Goal: Check status: Check status

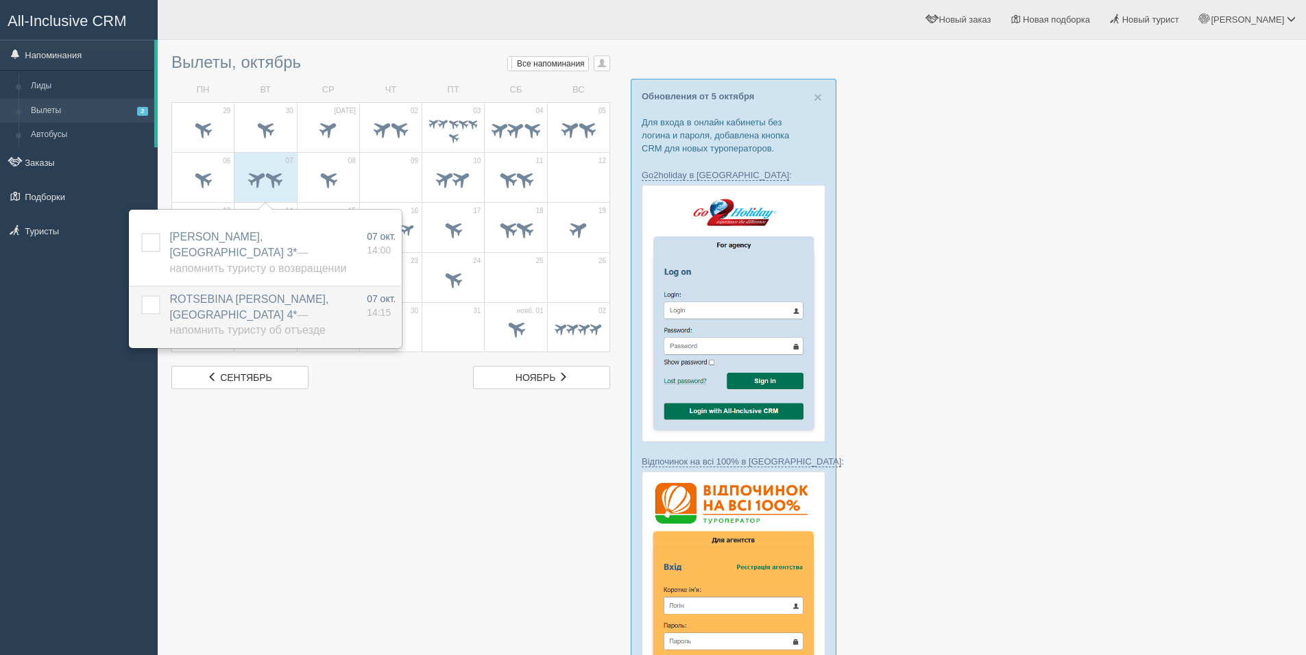
click at [141, 295] on label at bounding box center [141, 295] width 0 height 0
click at [0, 0] on input "checkbox" at bounding box center [0, 0] width 0 height 0
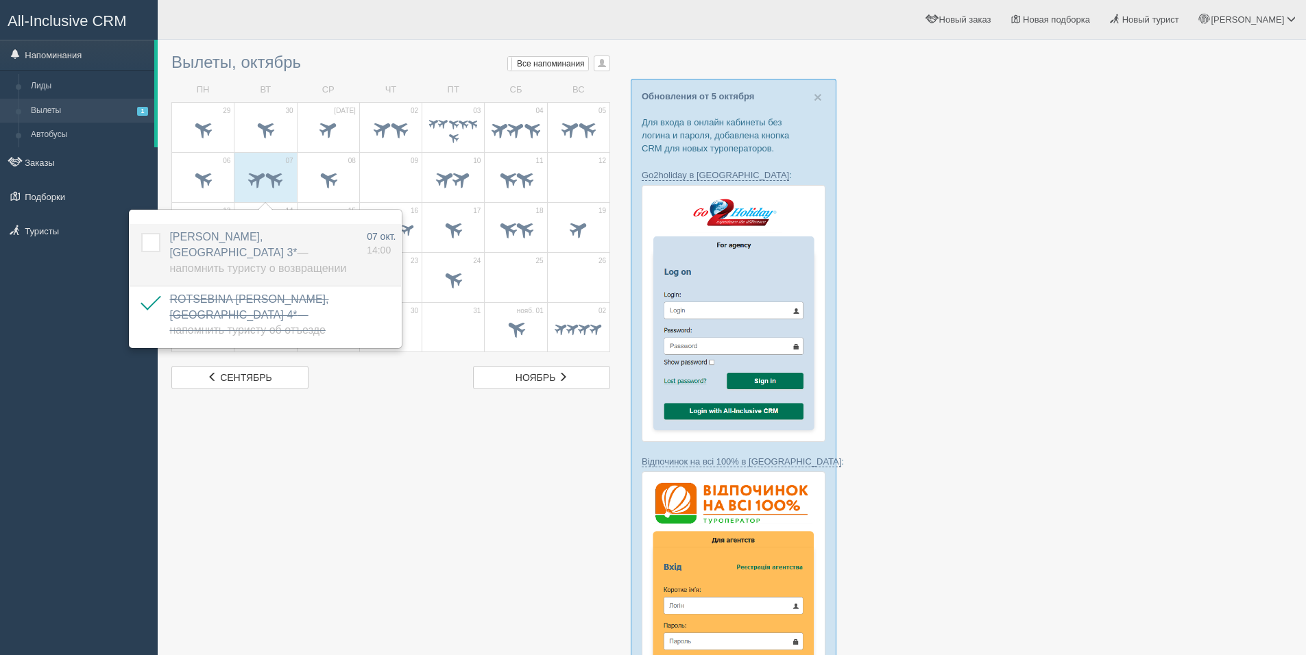
click at [141, 233] on label at bounding box center [141, 233] width 0 height 0
click at [0, 0] on input "checkbox" at bounding box center [0, 0] width 0 height 0
click at [393, 450] on div at bounding box center [731, 606] width 1121 height 1118
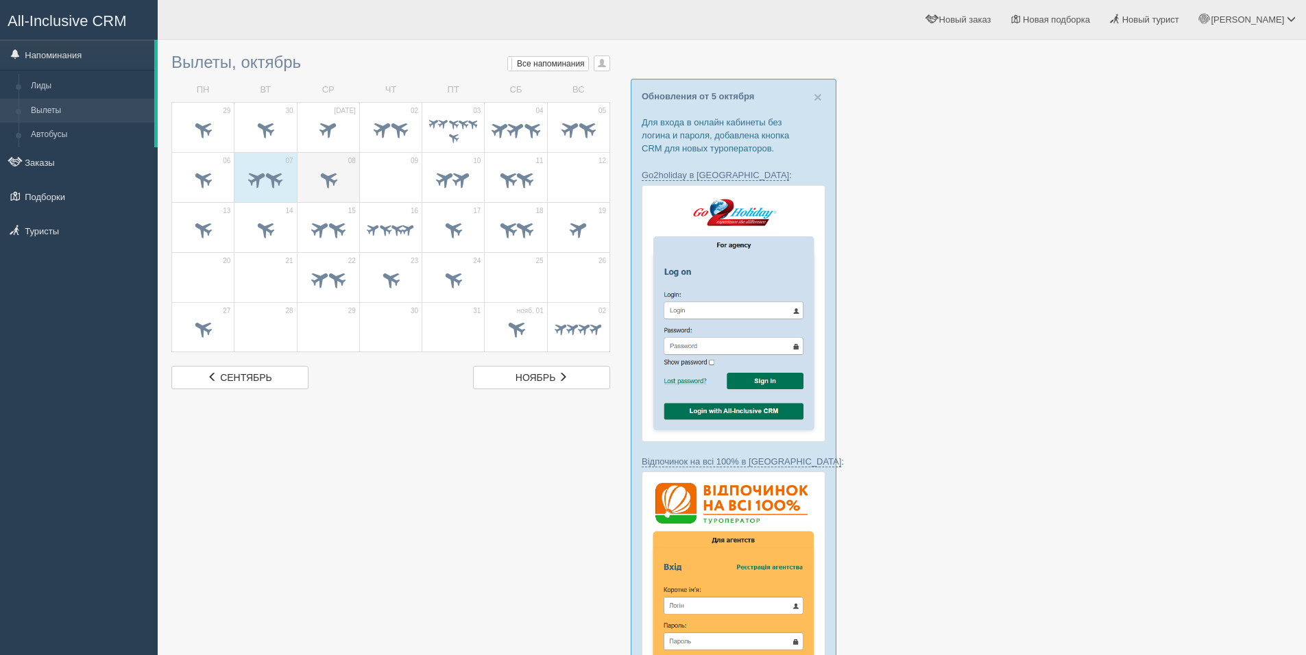
click at [315, 162] on td "08" at bounding box center [328, 177] width 62 height 50
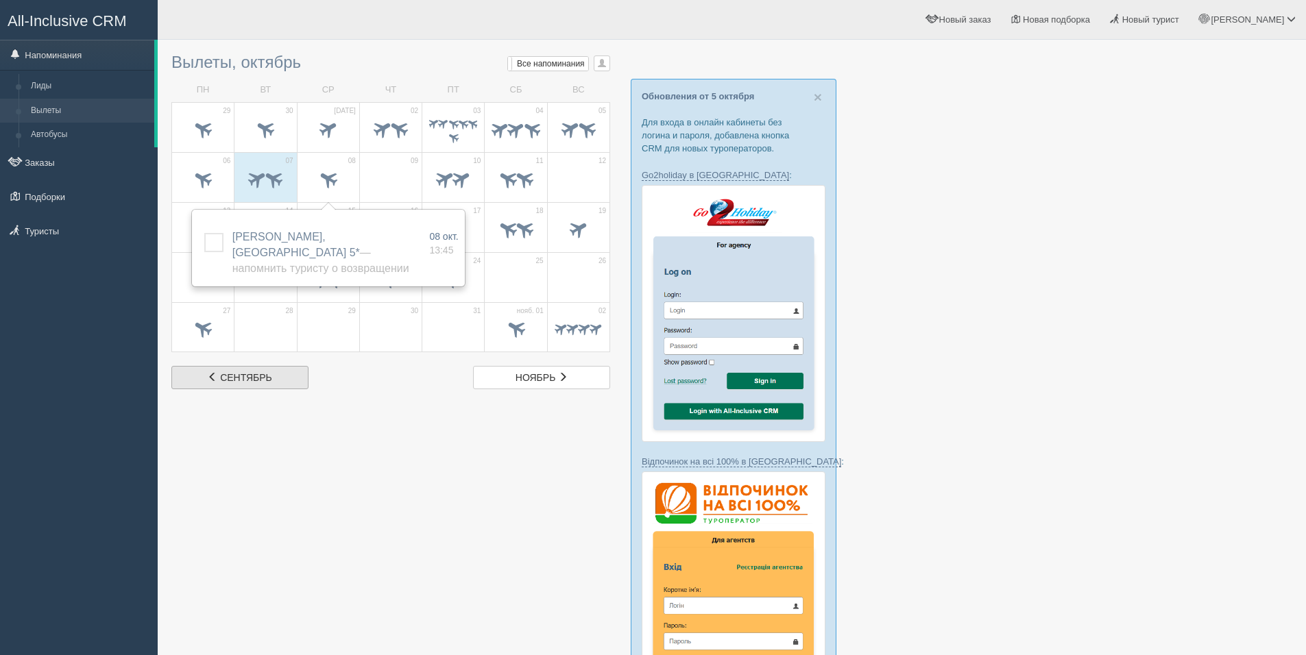
click at [254, 372] on link "сент. сентябрь" at bounding box center [239, 377] width 137 height 23
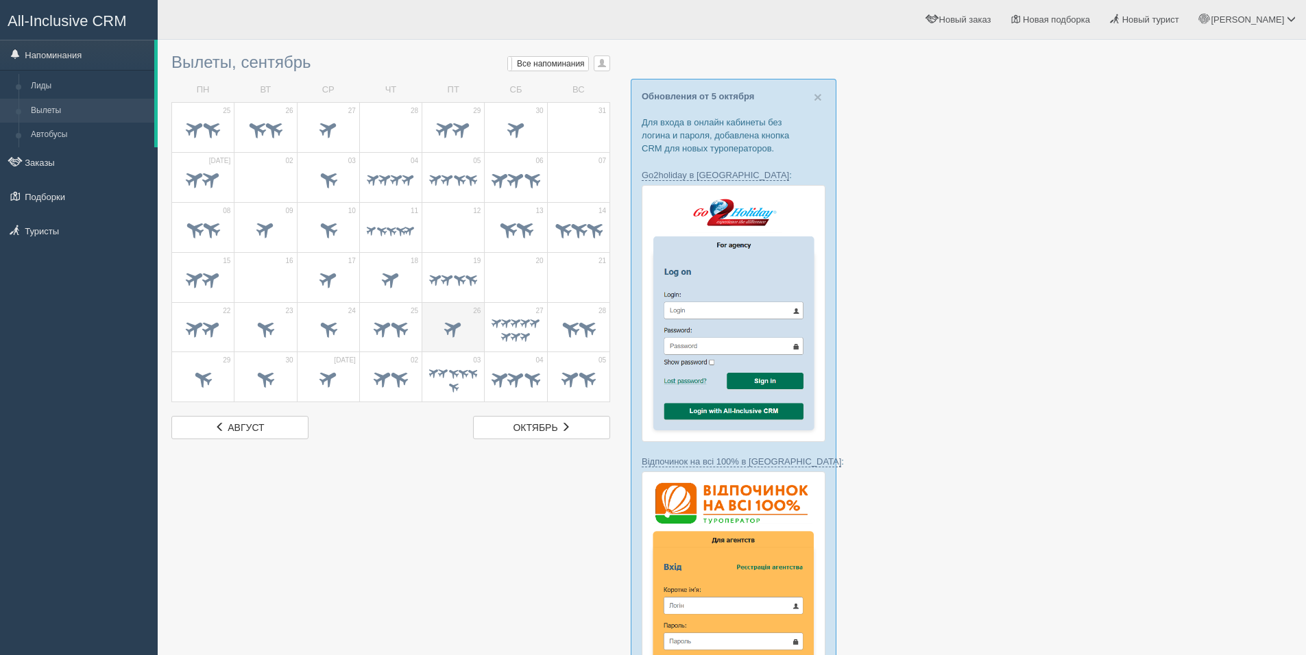
click at [444, 333] on span at bounding box center [453, 328] width 23 height 23
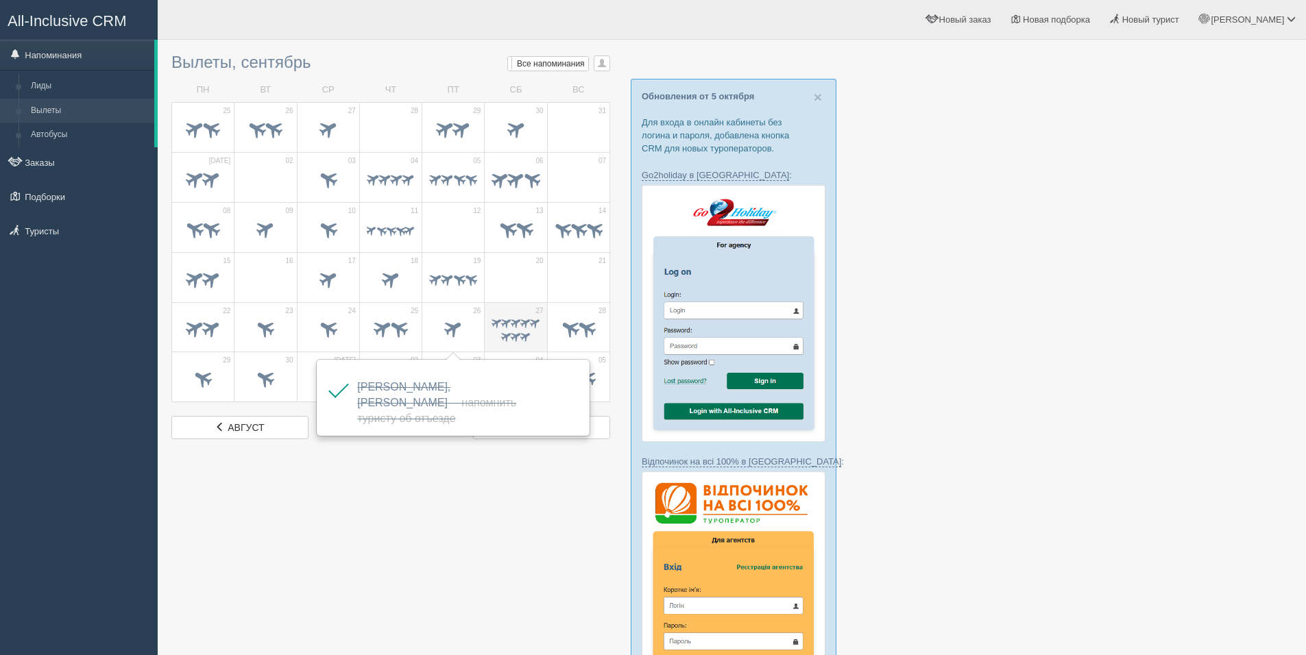
click at [521, 332] on span at bounding box center [515, 336] width 13 height 13
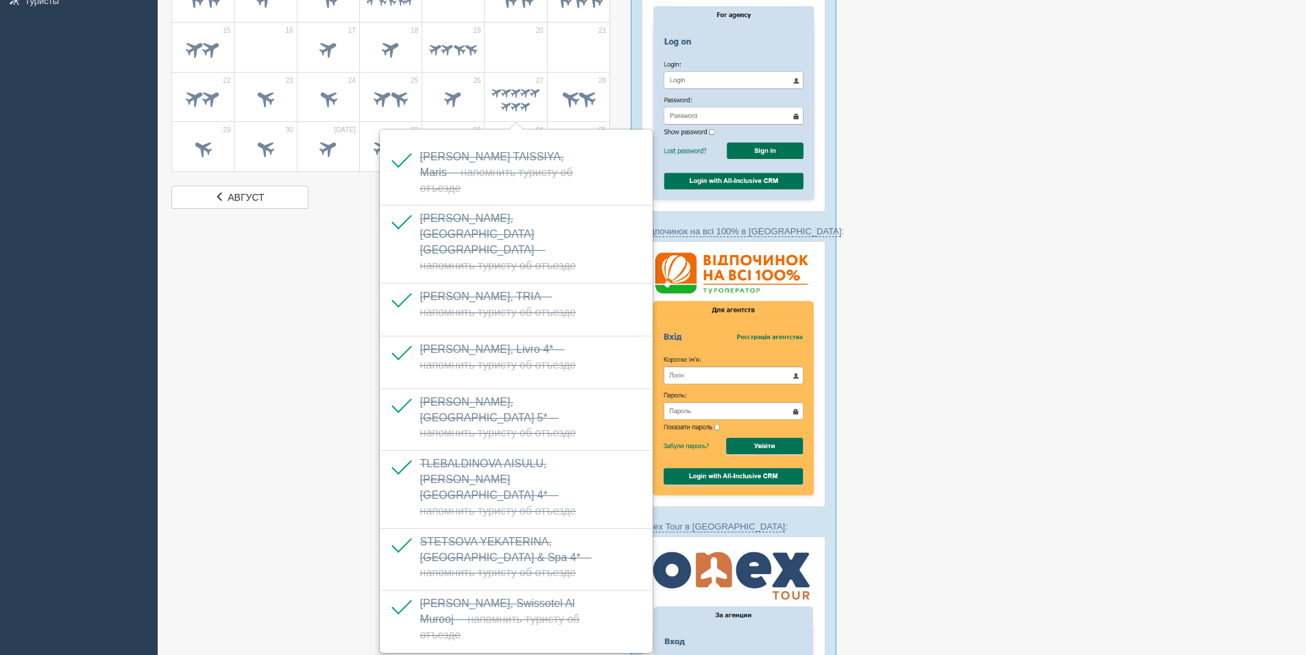
scroll to position [206, 0]
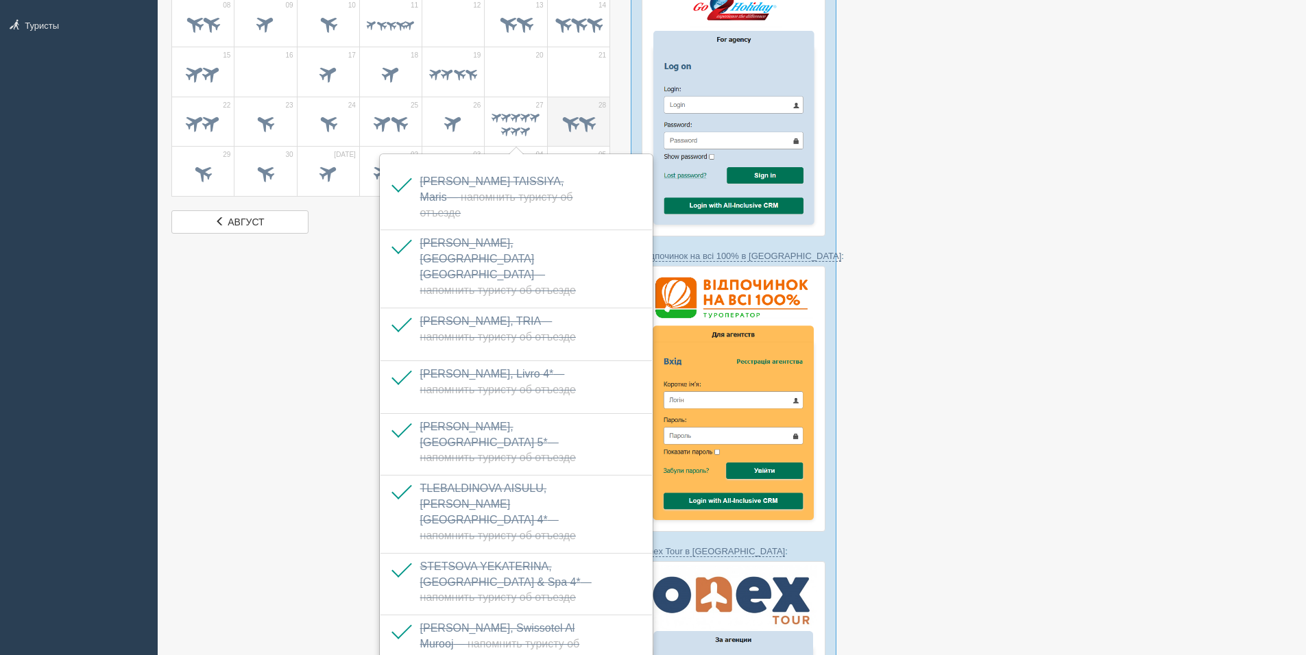
click at [561, 110] on td "28" at bounding box center [578, 122] width 62 height 50
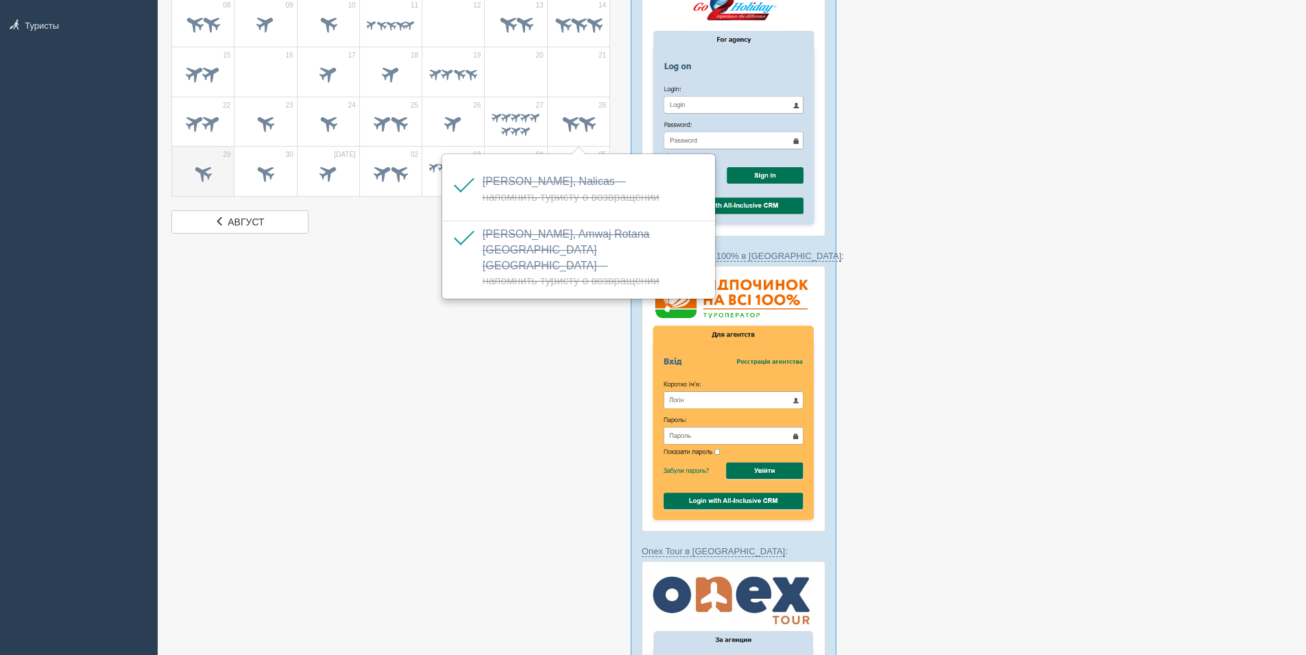
click at [201, 182] on span at bounding box center [203, 174] width 48 height 23
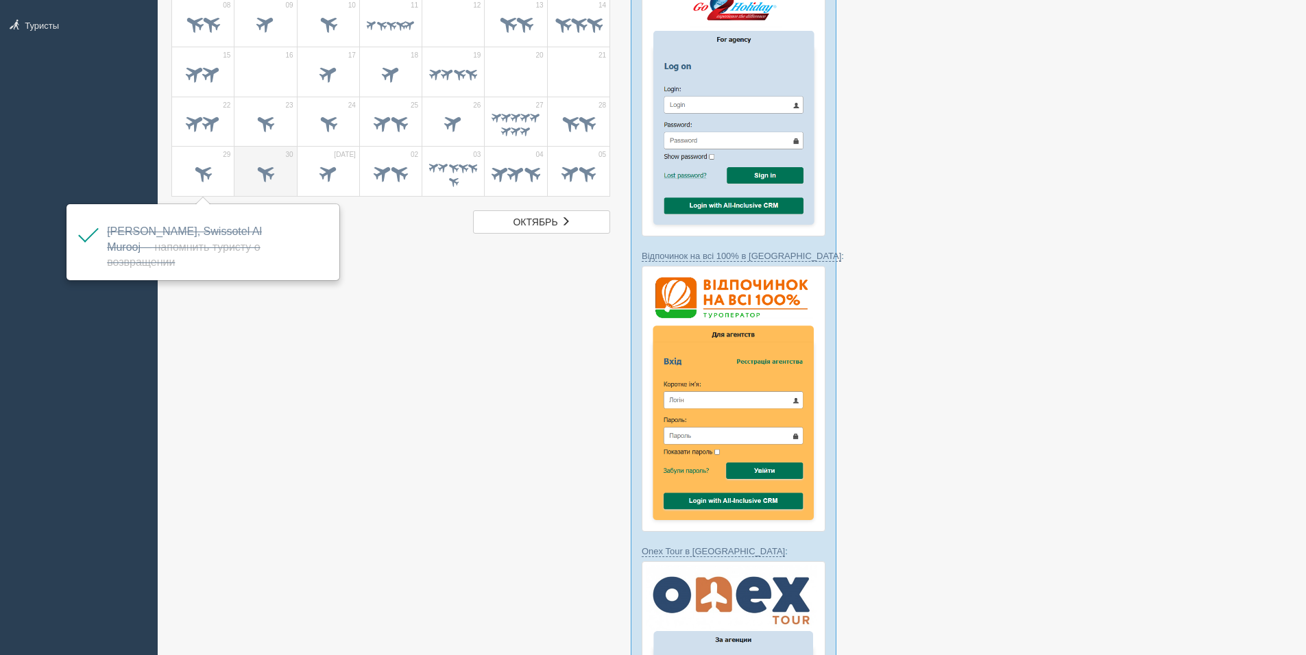
click at [256, 181] on span at bounding box center [265, 174] width 48 height 23
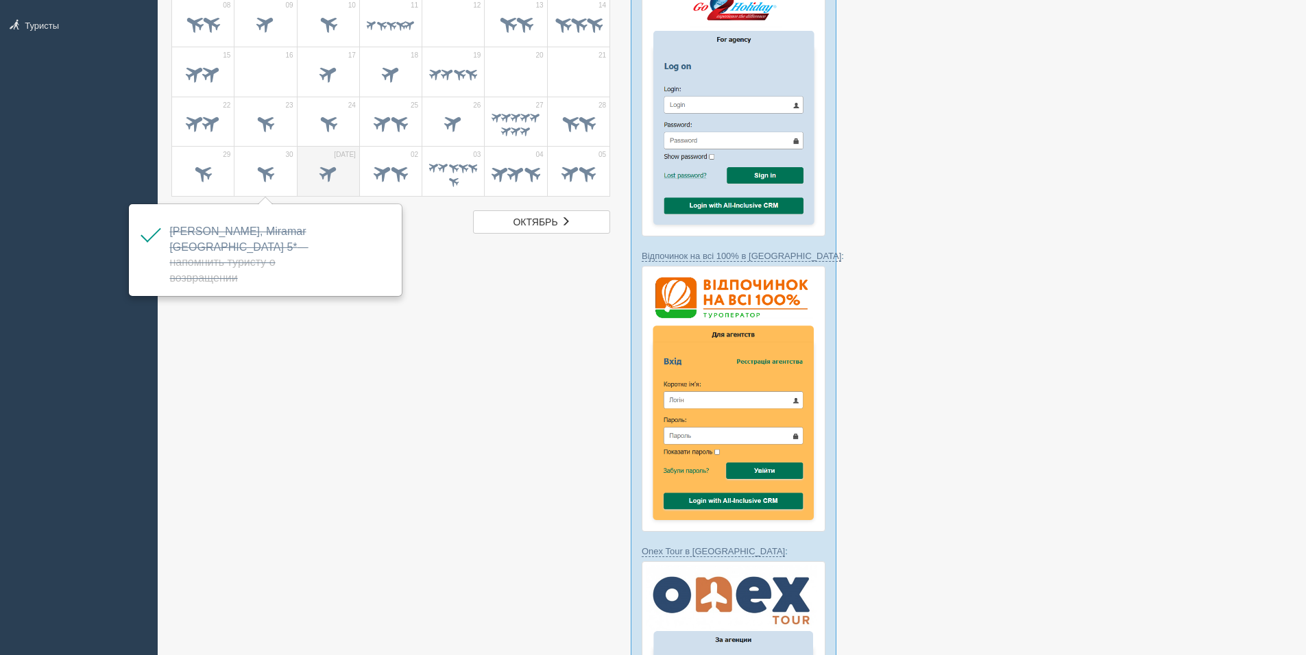
click at [339, 171] on span at bounding box center [328, 173] width 23 height 23
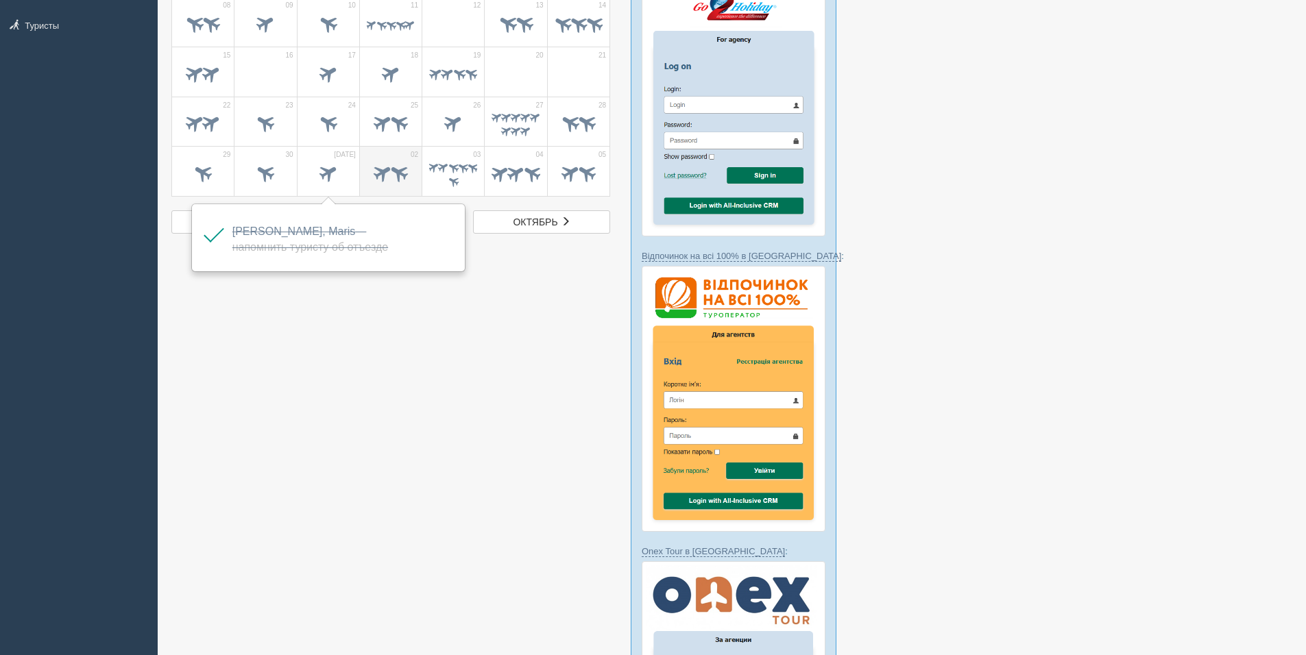
click at [384, 171] on span at bounding box center [383, 173] width 23 height 23
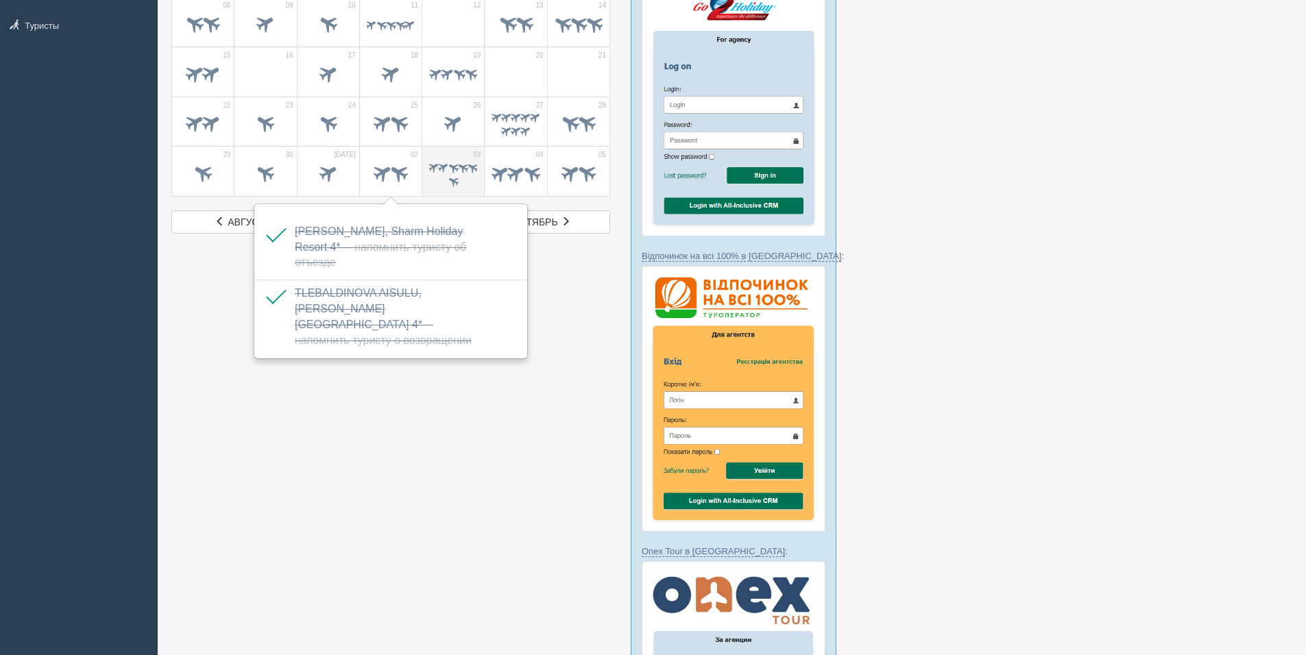
click at [422, 171] on tr "29 30 окт. 01 02 03 04 05" at bounding box center [391, 172] width 438 height 50
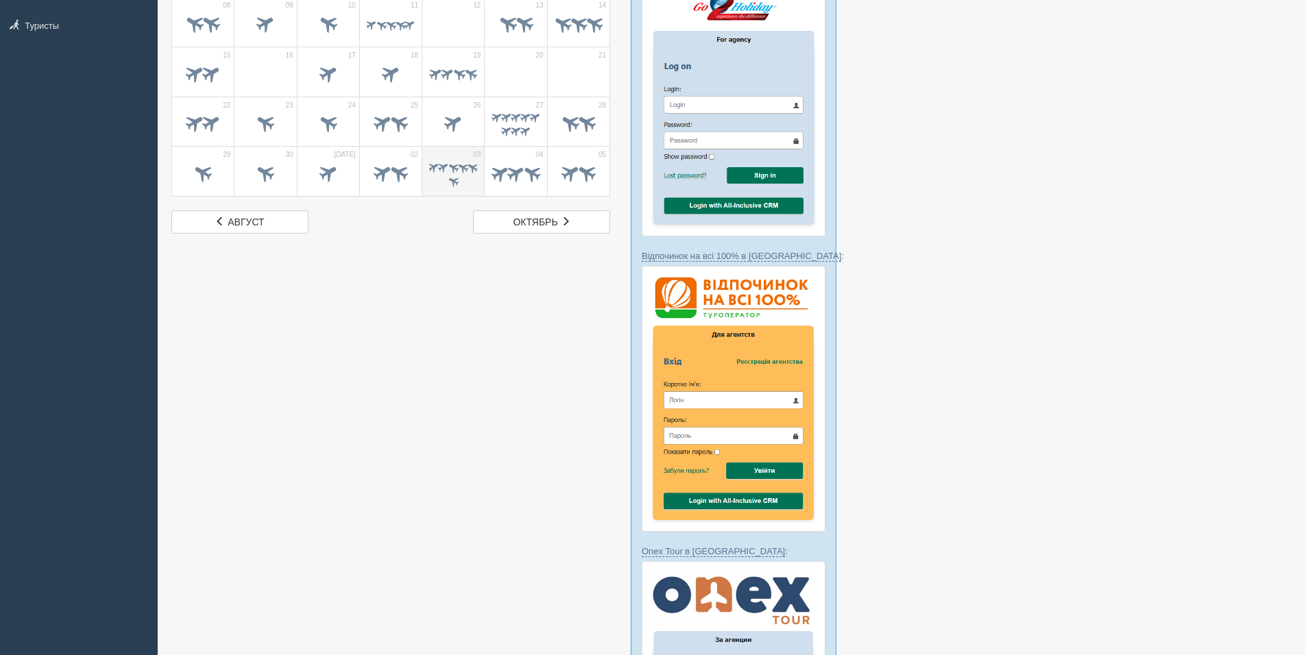
click at [445, 174] on span at bounding box center [453, 174] width 48 height 27
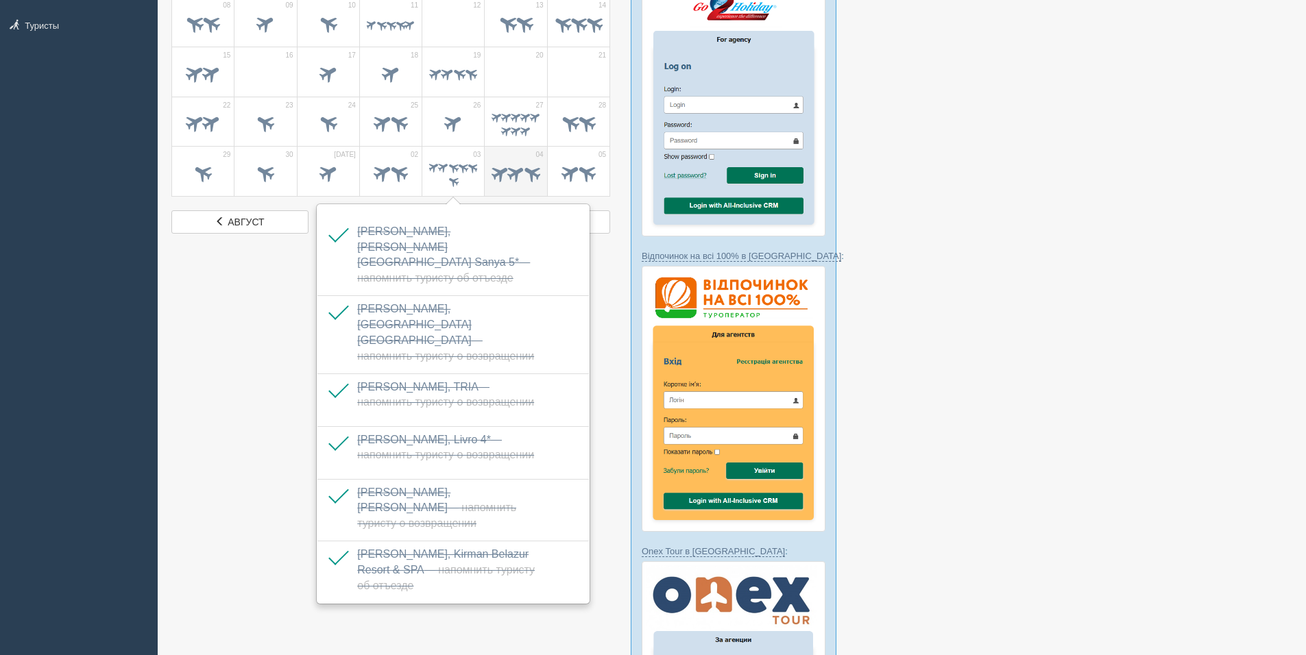
click at [511, 182] on span at bounding box center [515, 172] width 21 height 21
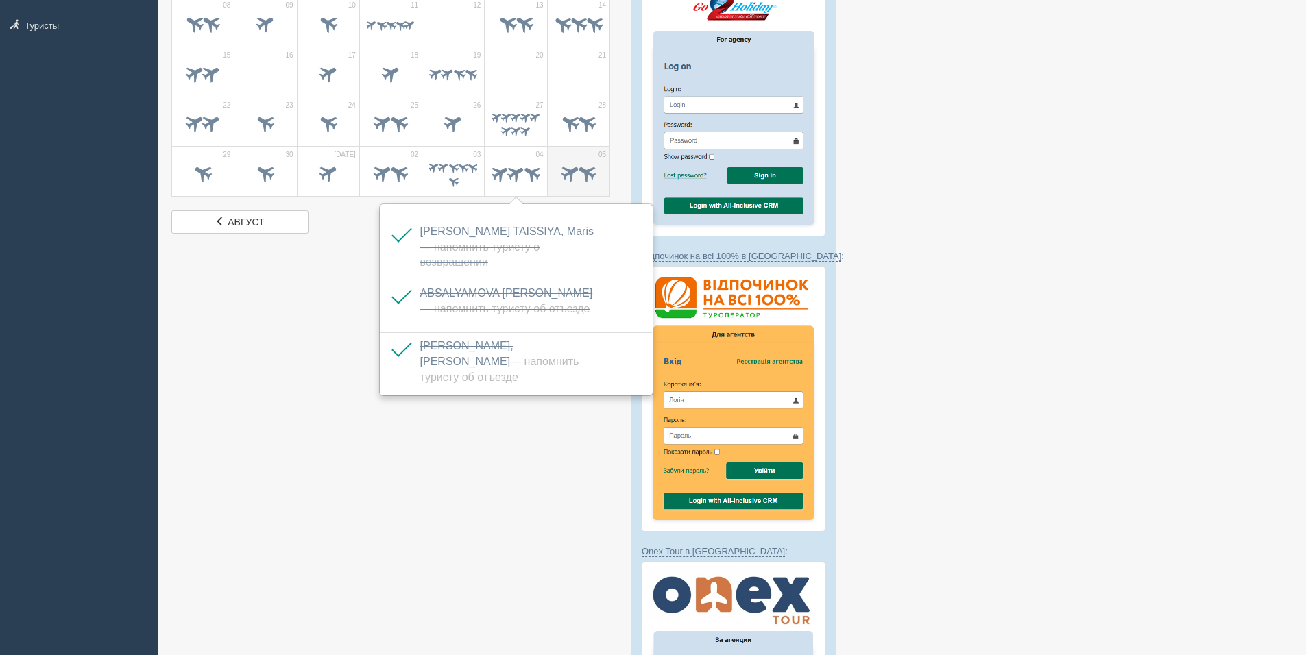
click at [567, 176] on span at bounding box center [570, 173] width 23 height 23
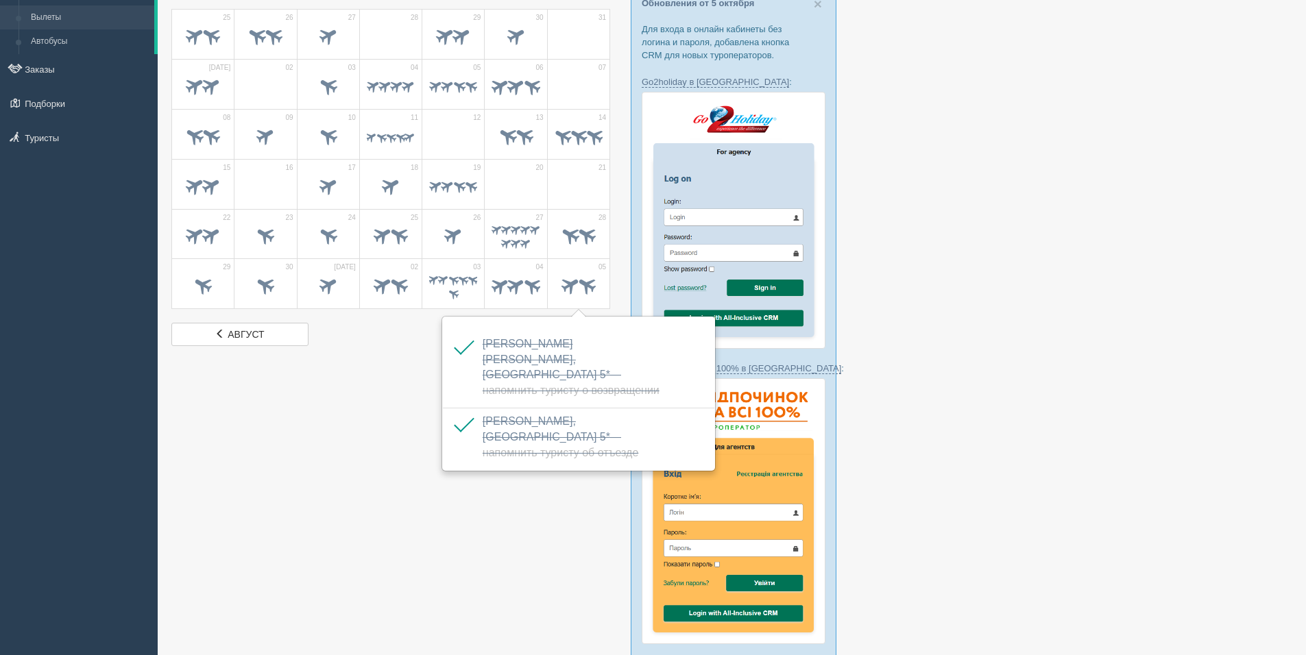
scroll to position [69, 0]
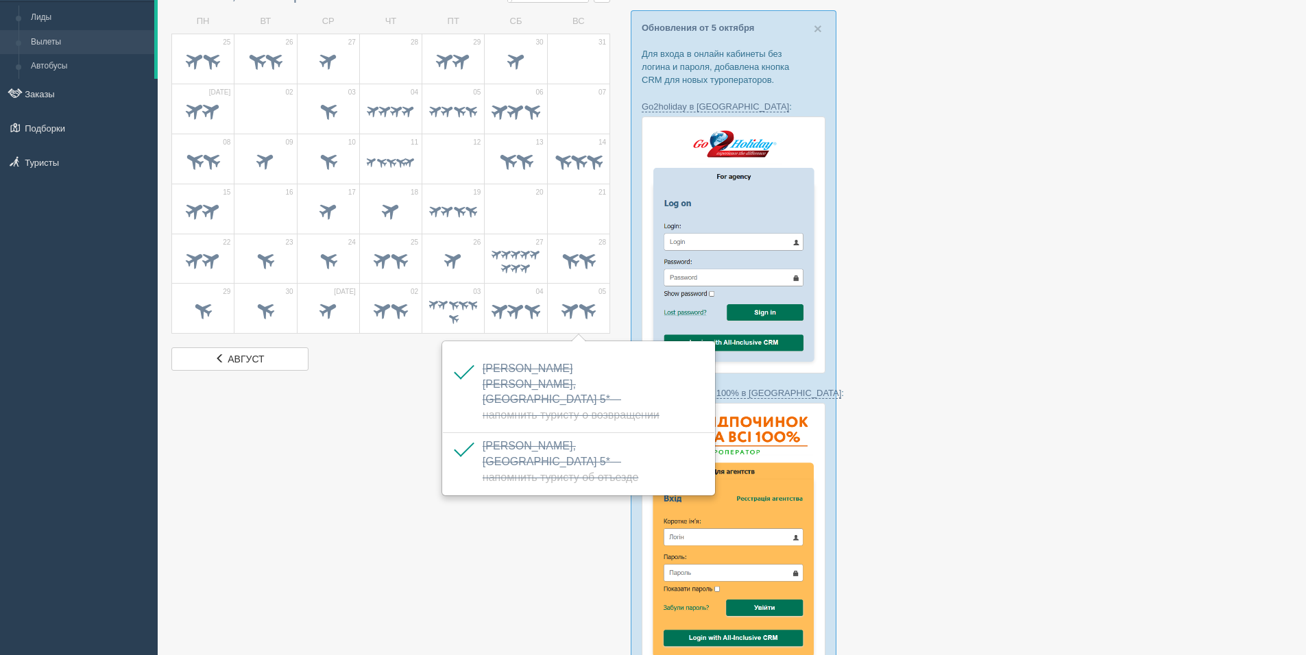
click at [360, 398] on div at bounding box center [731, 537] width 1121 height 1118
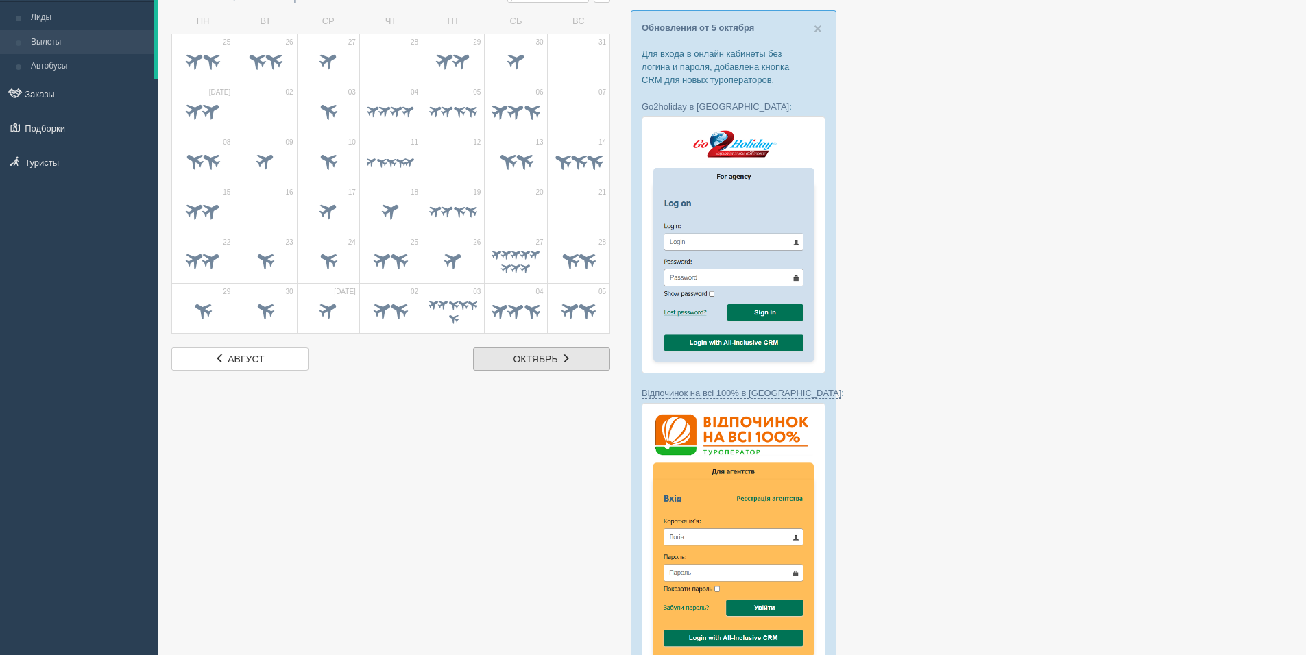
click at [601, 348] on link "окт. октябрь" at bounding box center [541, 359] width 137 height 23
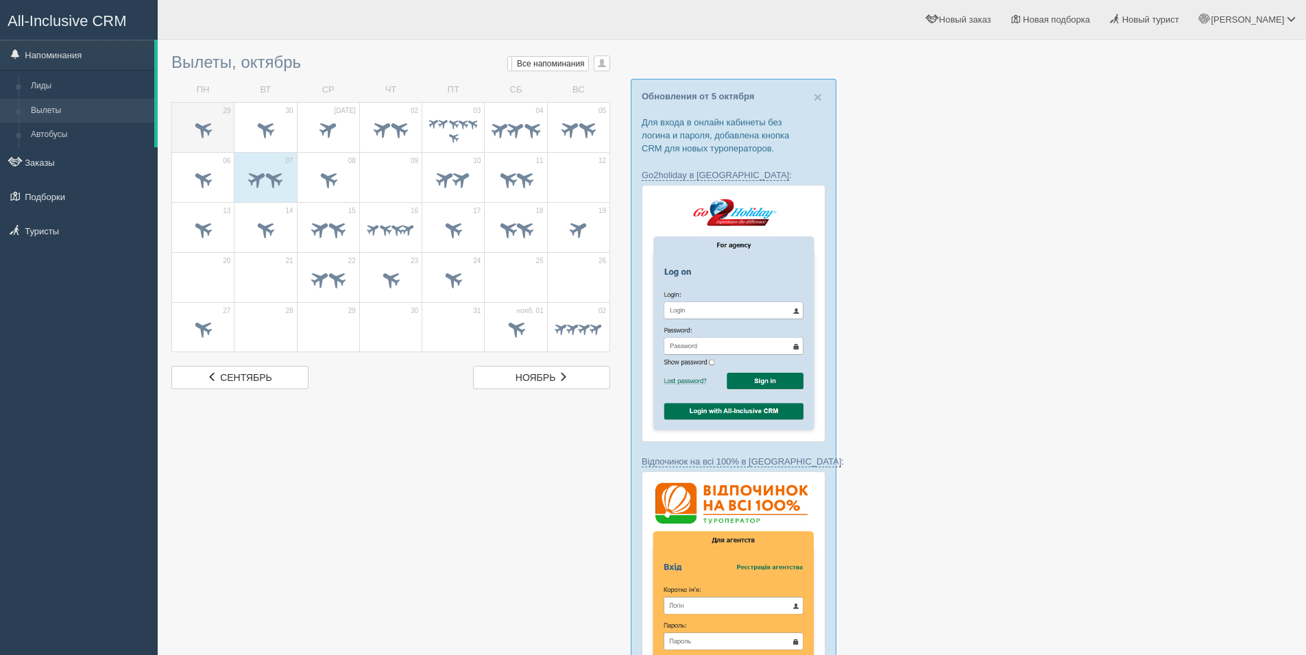
click at [208, 134] on span at bounding box center [203, 128] width 23 height 23
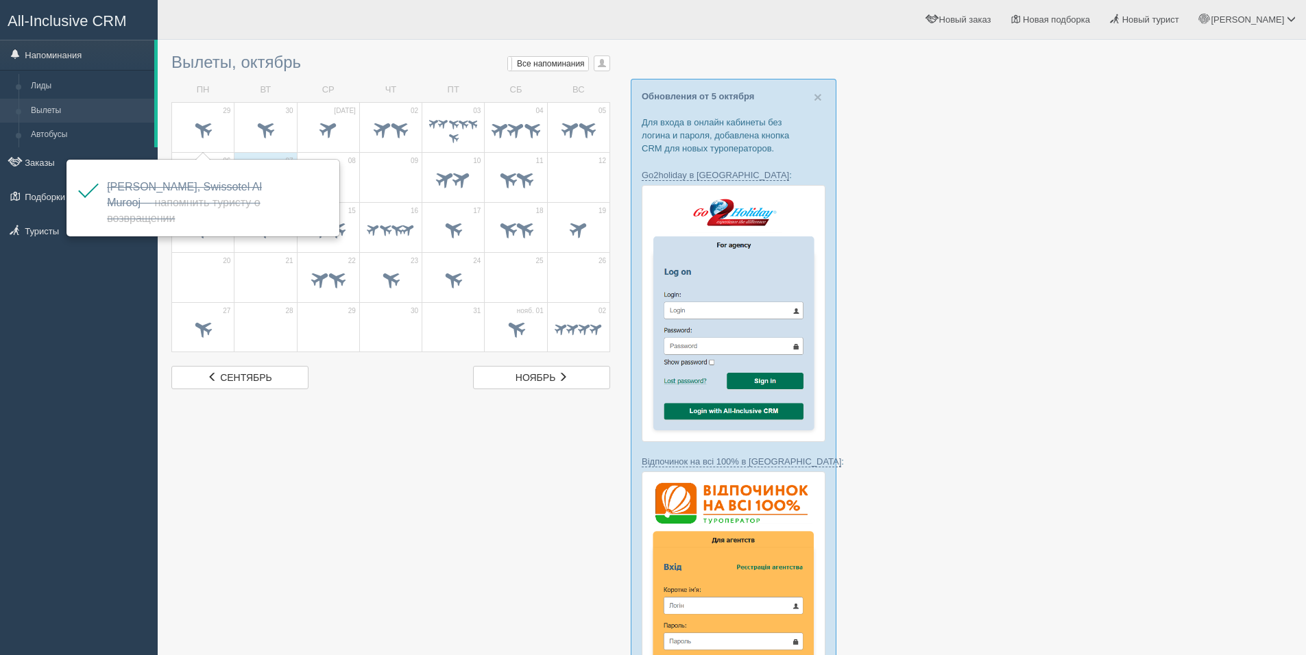
click at [1069, 280] on div at bounding box center [731, 606] width 1121 height 1118
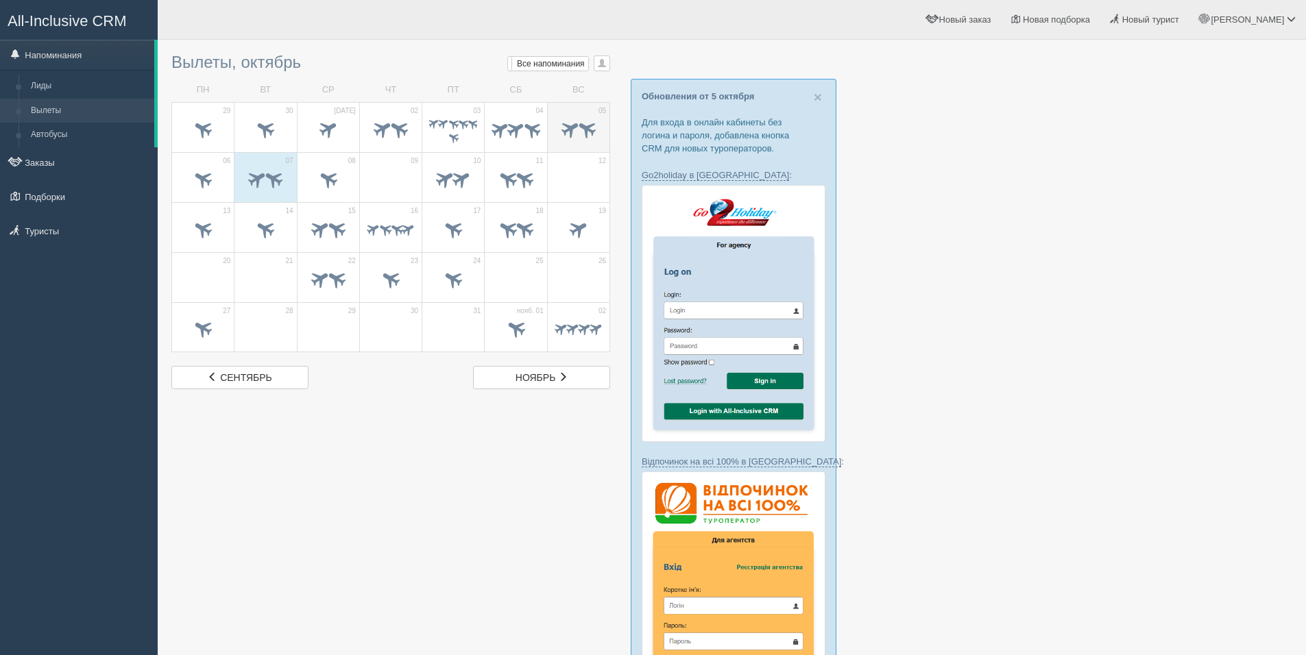
click at [550, 141] on td "05" at bounding box center [578, 127] width 62 height 50
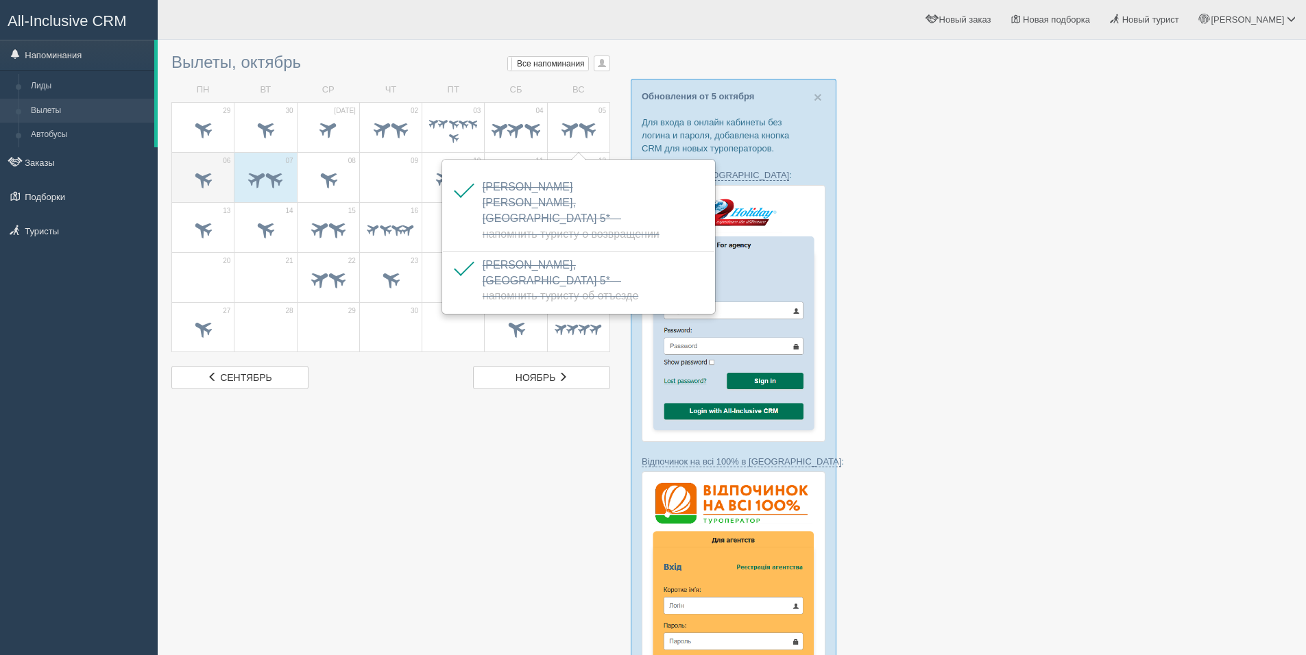
click at [187, 175] on span at bounding box center [203, 180] width 48 height 23
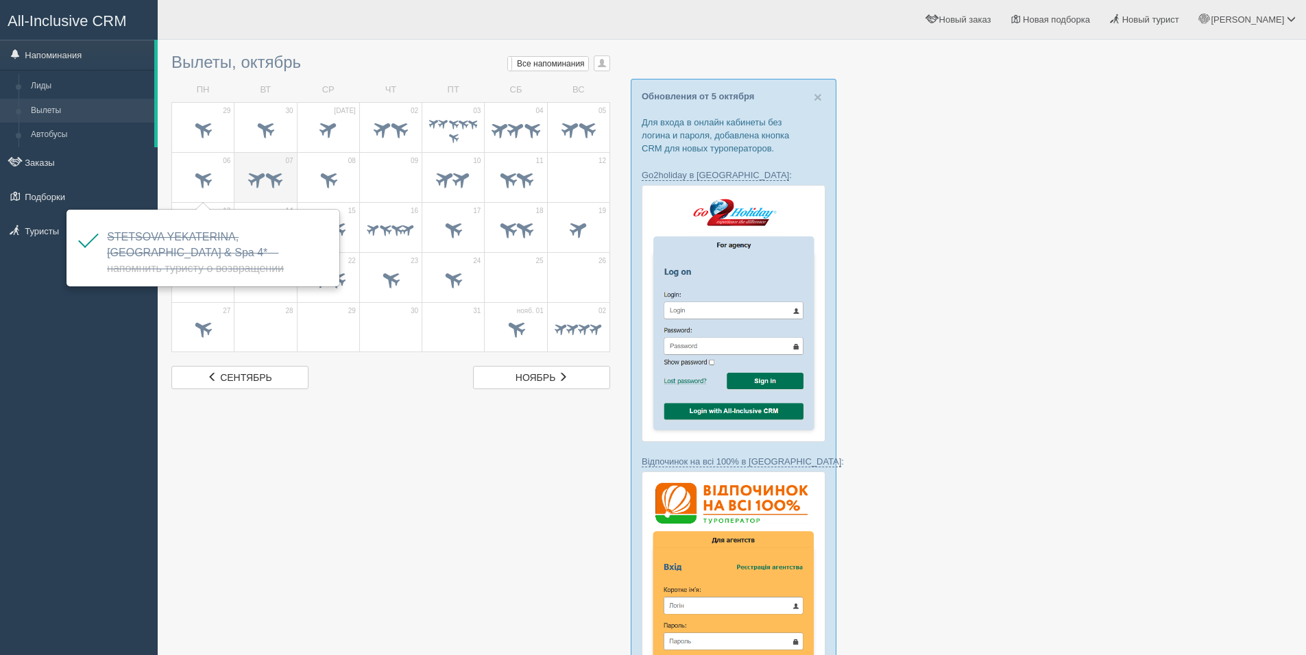
click at [290, 175] on td "07" at bounding box center [265, 177] width 62 height 50
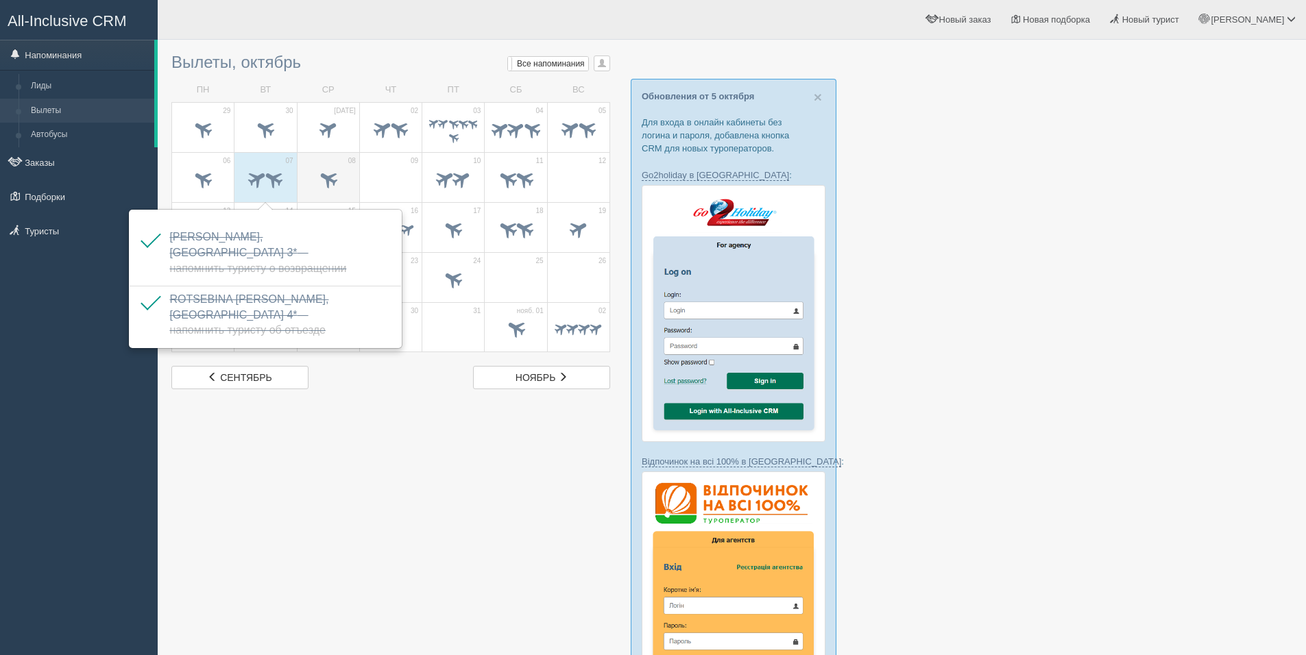
click at [309, 175] on span at bounding box center [328, 180] width 48 height 23
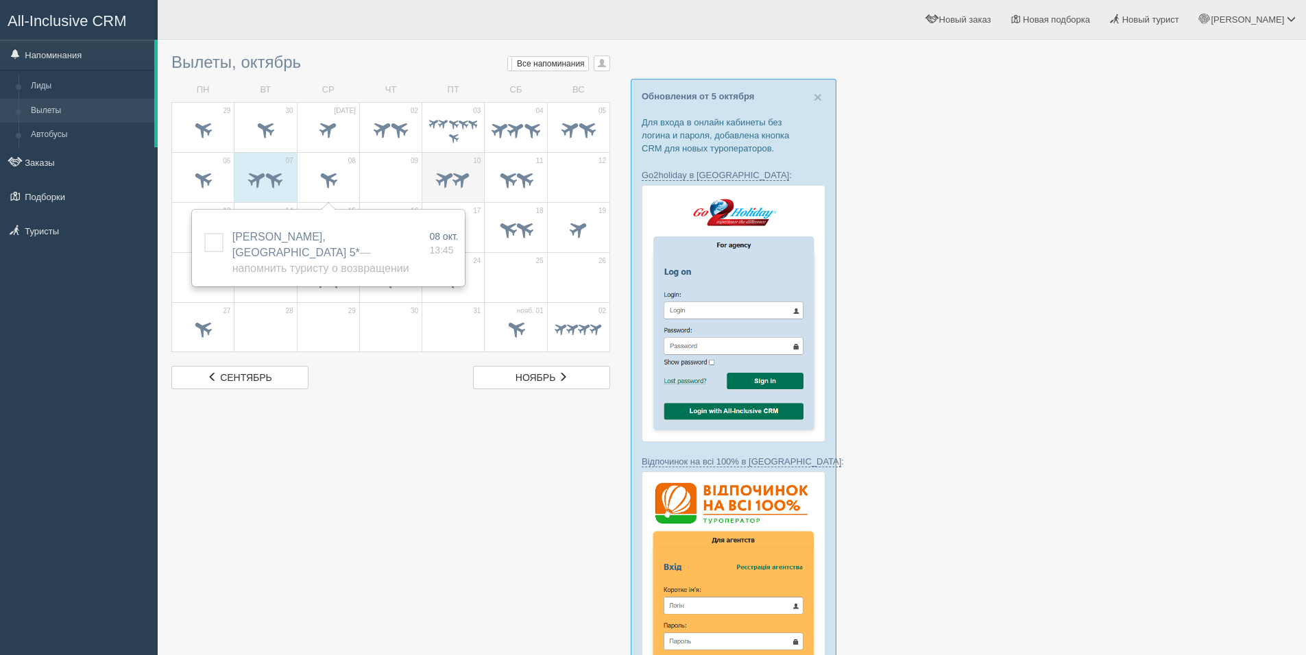
click at [476, 175] on span at bounding box center [453, 180] width 48 height 23
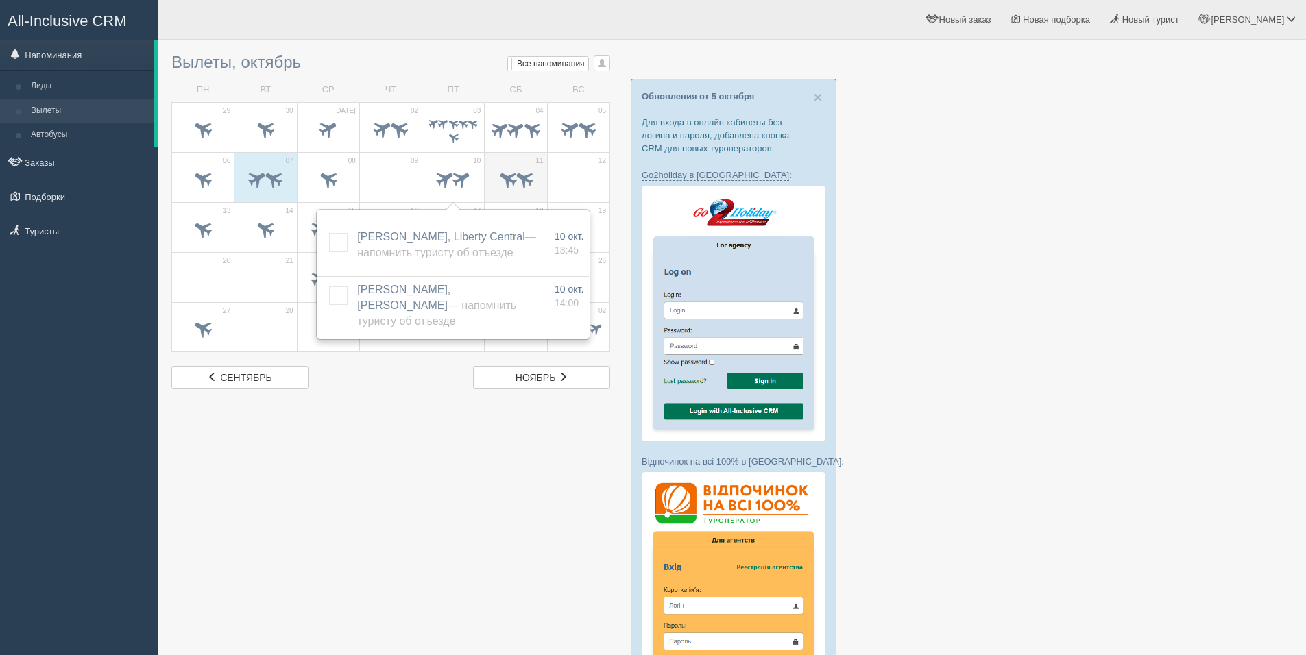
click at [497, 181] on span at bounding box center [507, 178] width 23 height 23
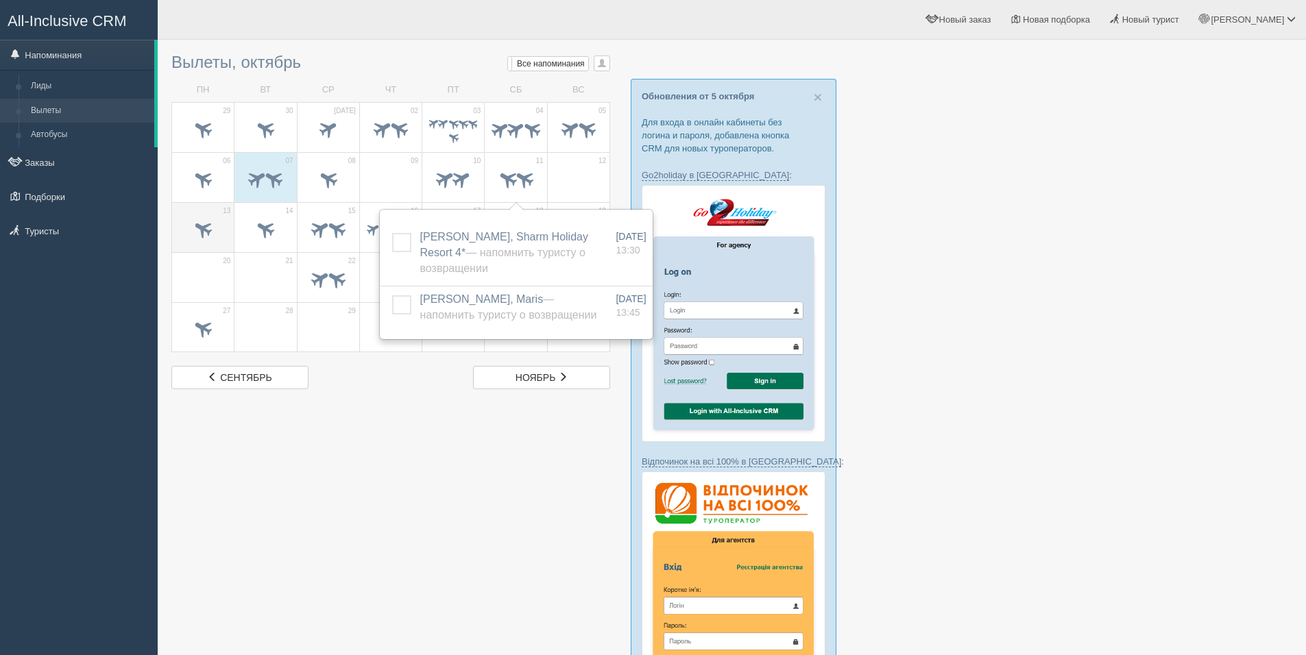
click at [199, 245] on div at bounding box center [203, 231] width 48 height 29
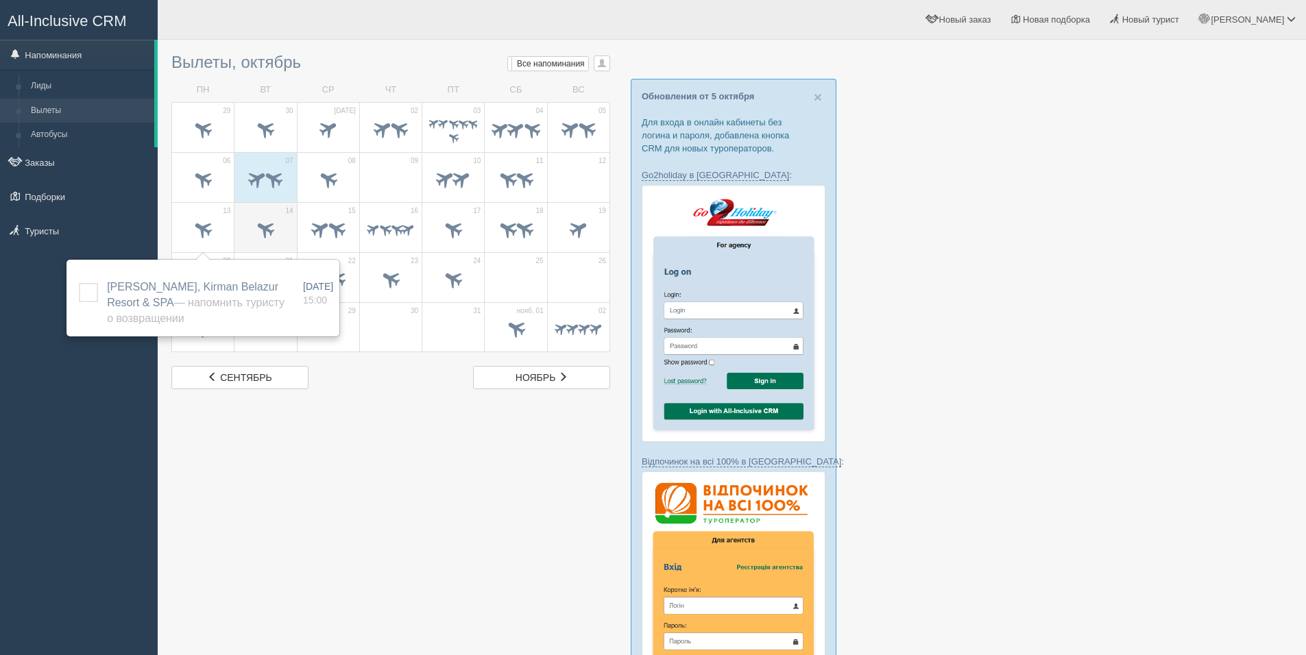
click at [282, 234] on span at bounding box center [265, 230] width 48 height 23
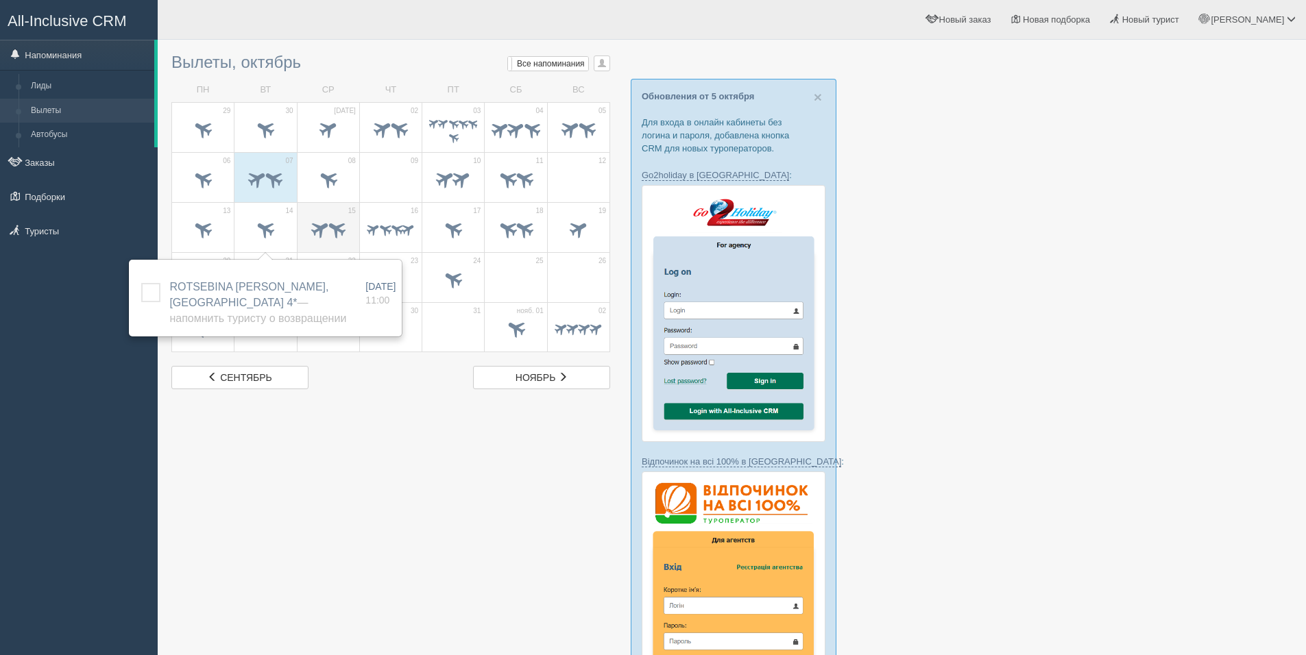
click at [339, 225] on span at bounding box center [336, 228] width 23 height 23
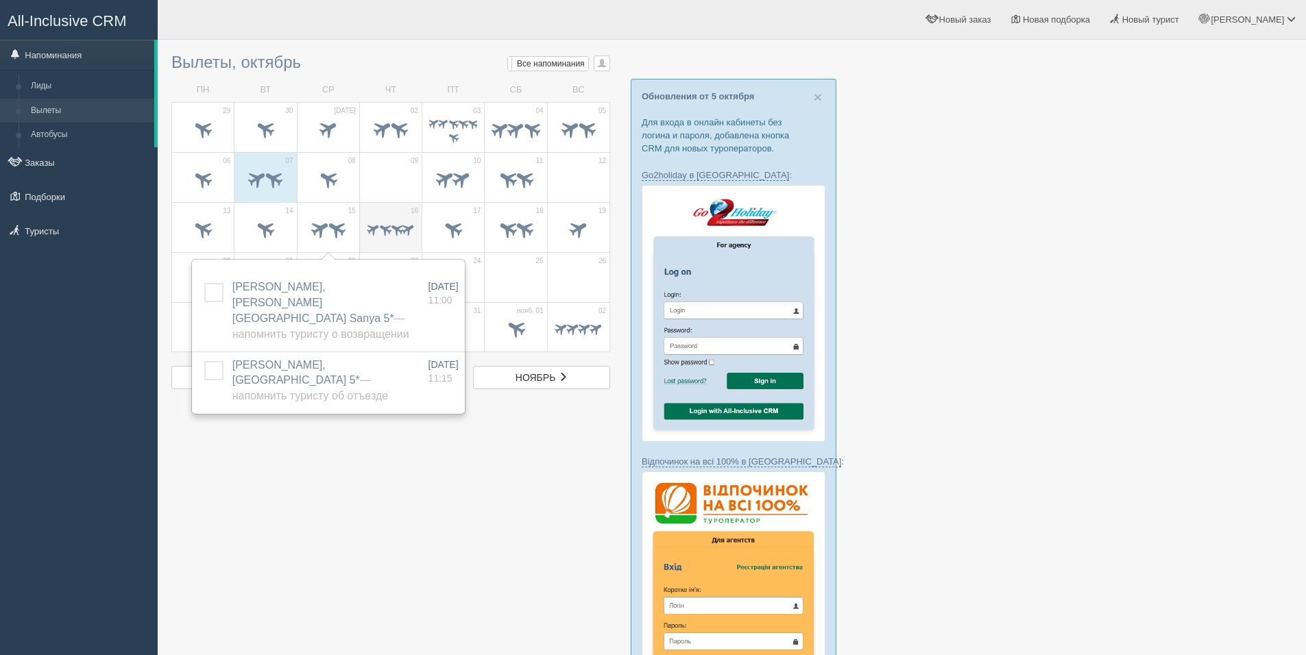
click at [398, 228] on span at bounding box center [391, 231] width 48 height 16
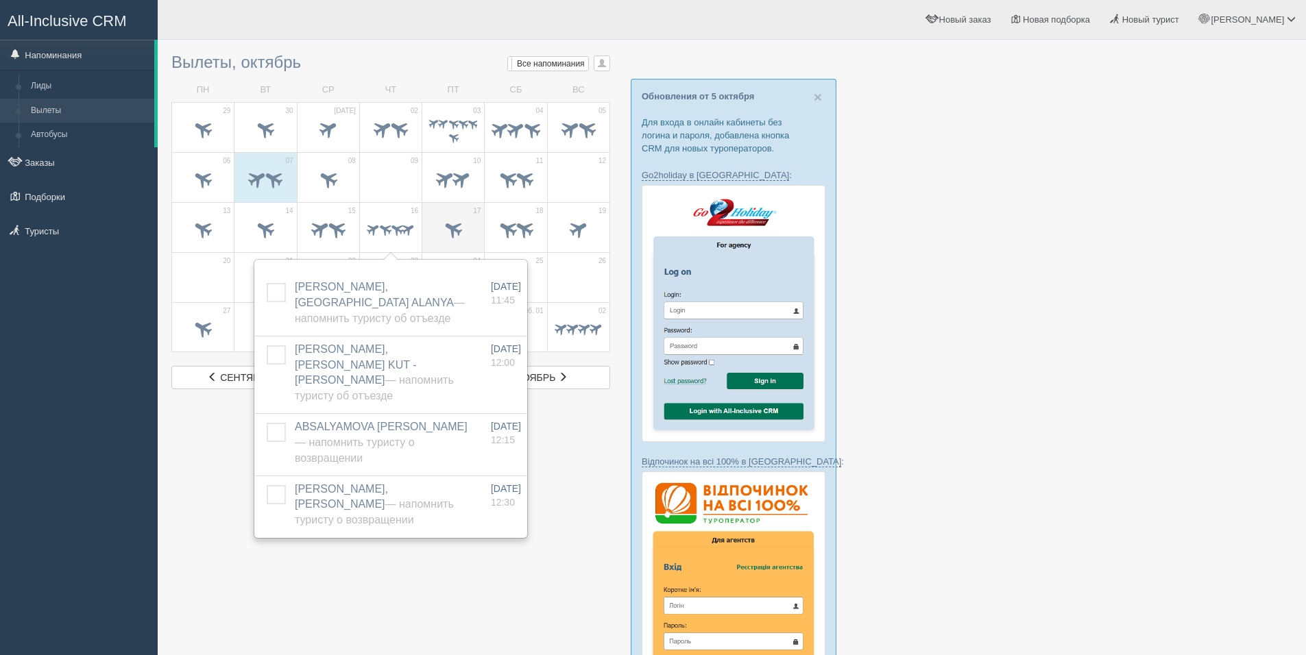
click at [445, 228] on span at bounding box center [453, 228] width 23 height 23
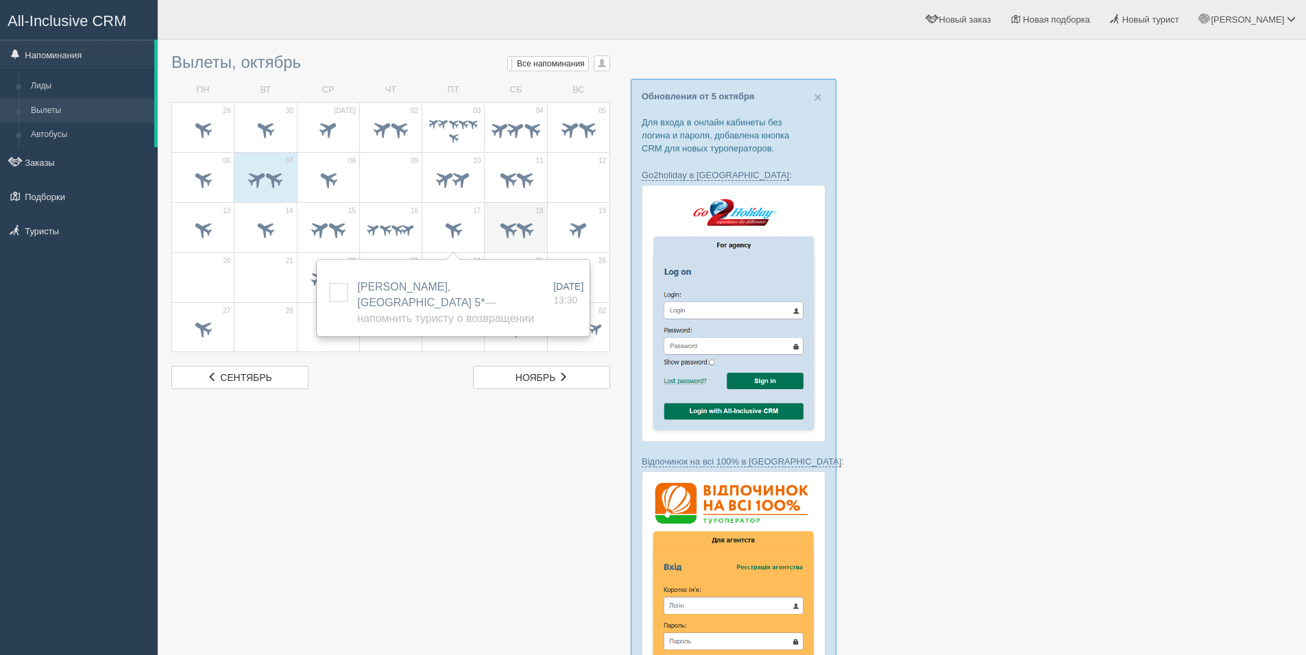
click at [529, 224] on span at bounding box center [524, 228] width 23 height 23
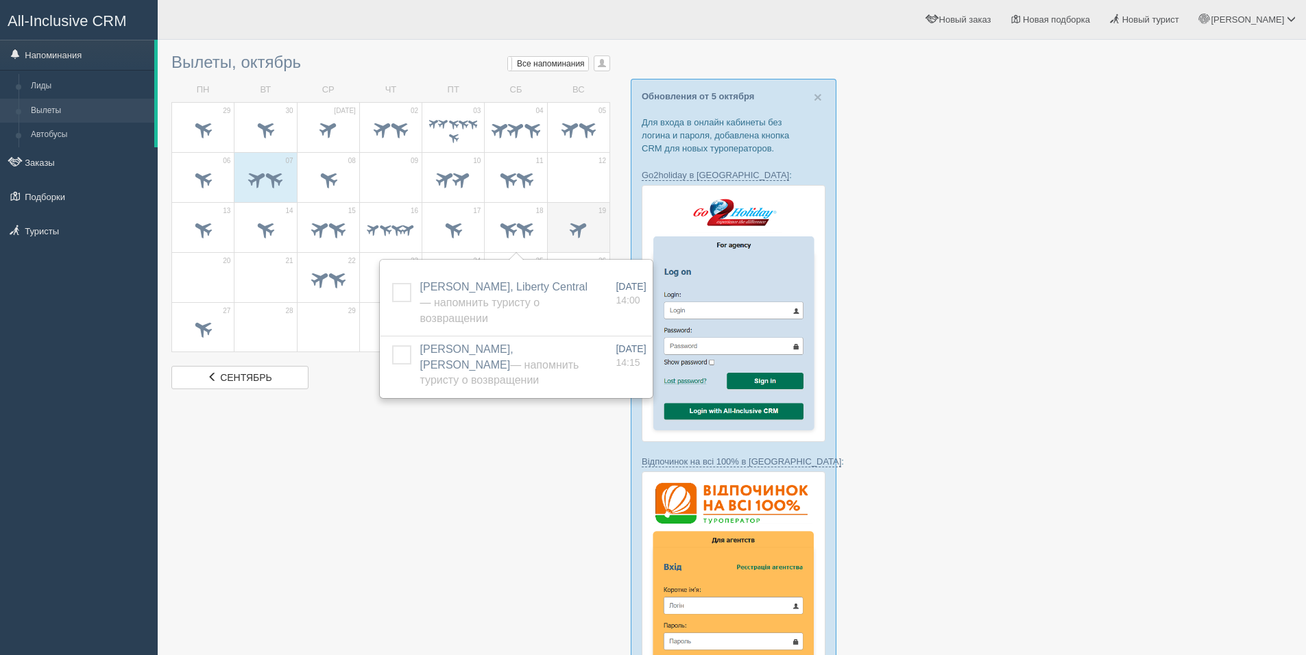
click at [575, 219] on span at bounding box center [579, 230] width 48 height 23
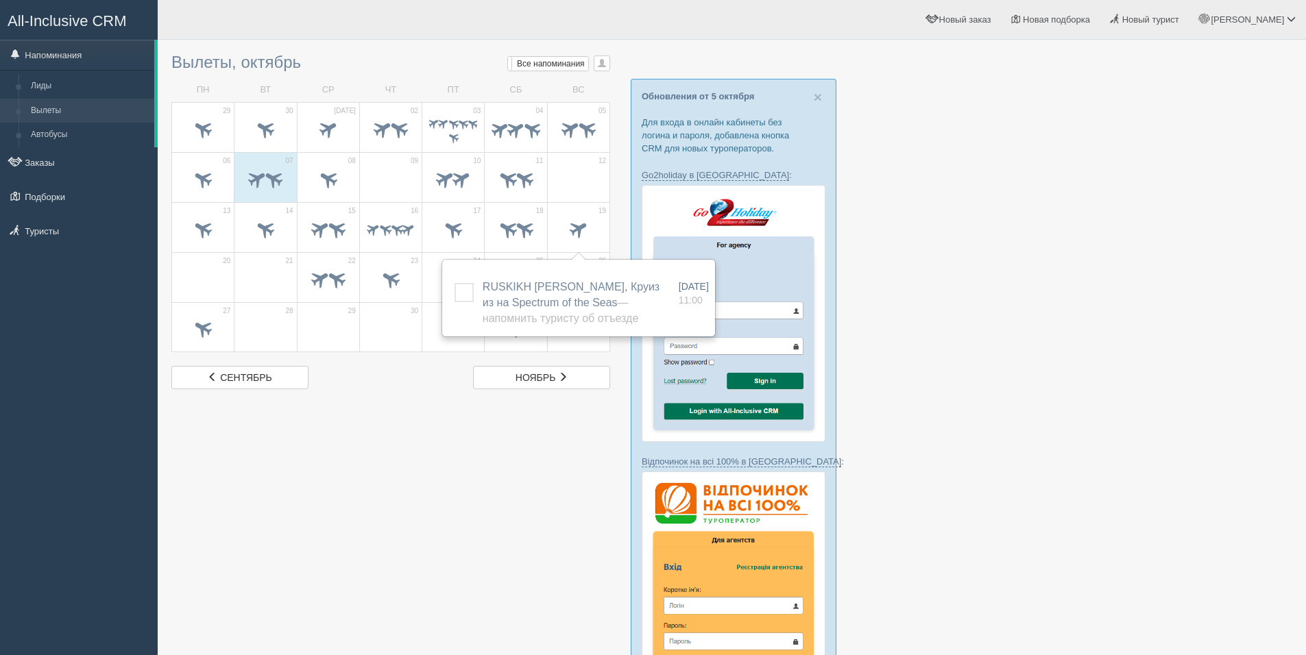
click at [350, 304] on td "29" at bounding box center [328, 327] width 62 height 50
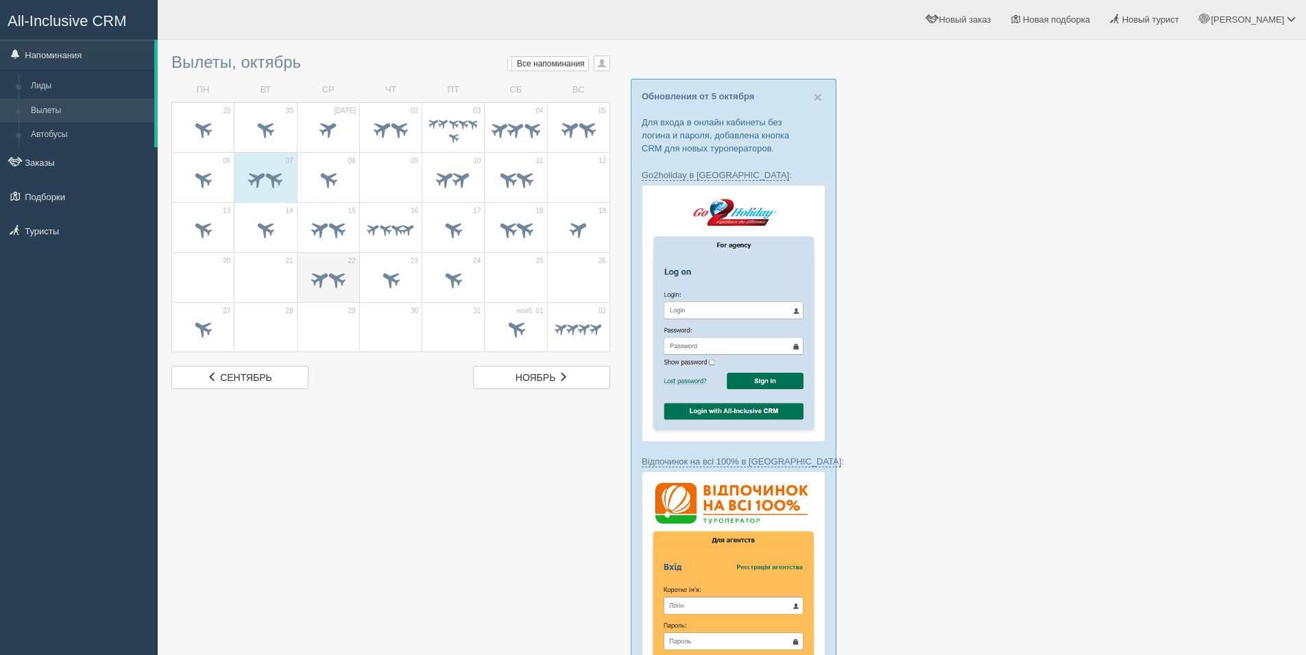
click at [348, 296] on td "22" at bounding box center [328, 277] width 62 height 50
click at [391, 279] on span at bounding box center [391, 278] width 23 height 23
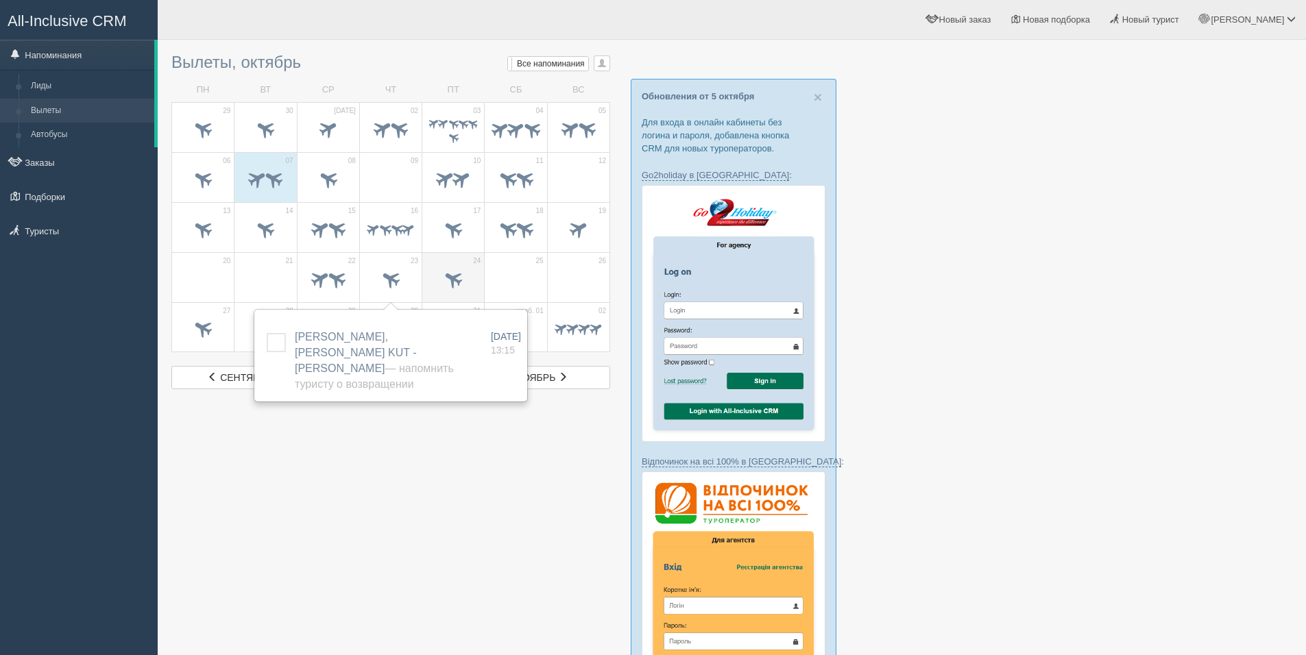
click at [447, 270] on span at bounding box center [453, 278] width 23 height 23
